Goal: Connect with others: Connect with others

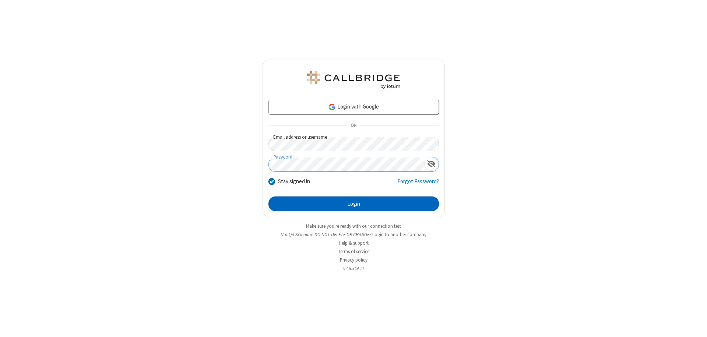
click at [353, 204] on button "Login" at bounding box center [353, 204] width 170 height 15
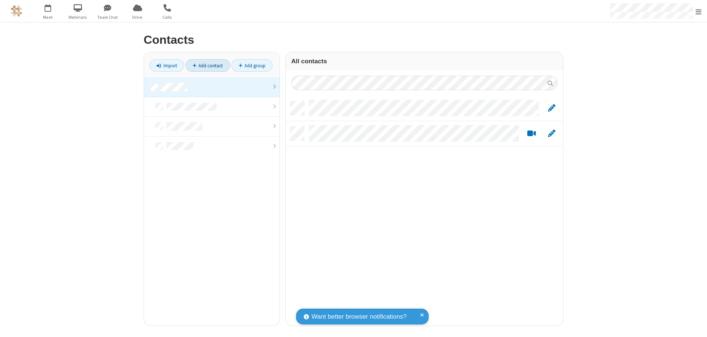
click at [212, 87] on link at bounding box center [211, 87] width 135 height 20
click at [208, 66] on link "Add contact" at bounding box center [208, 65] width 45 height 13
